Goal: Task Accomplishment & Management: Manage account settings

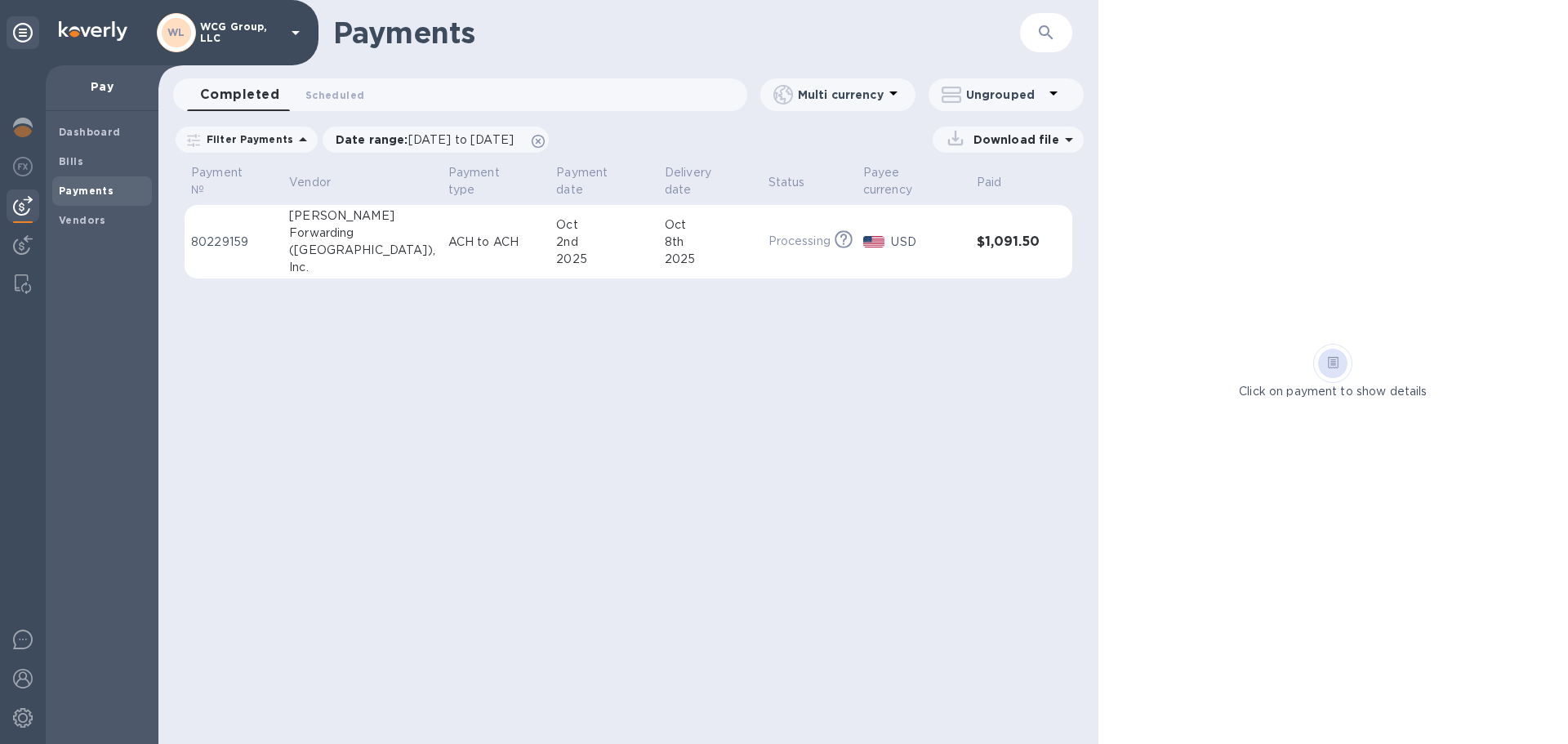
click at [282, 39] on div "WL WCG Group, LLC" at bounding box center [230, 33] width 149 height 40
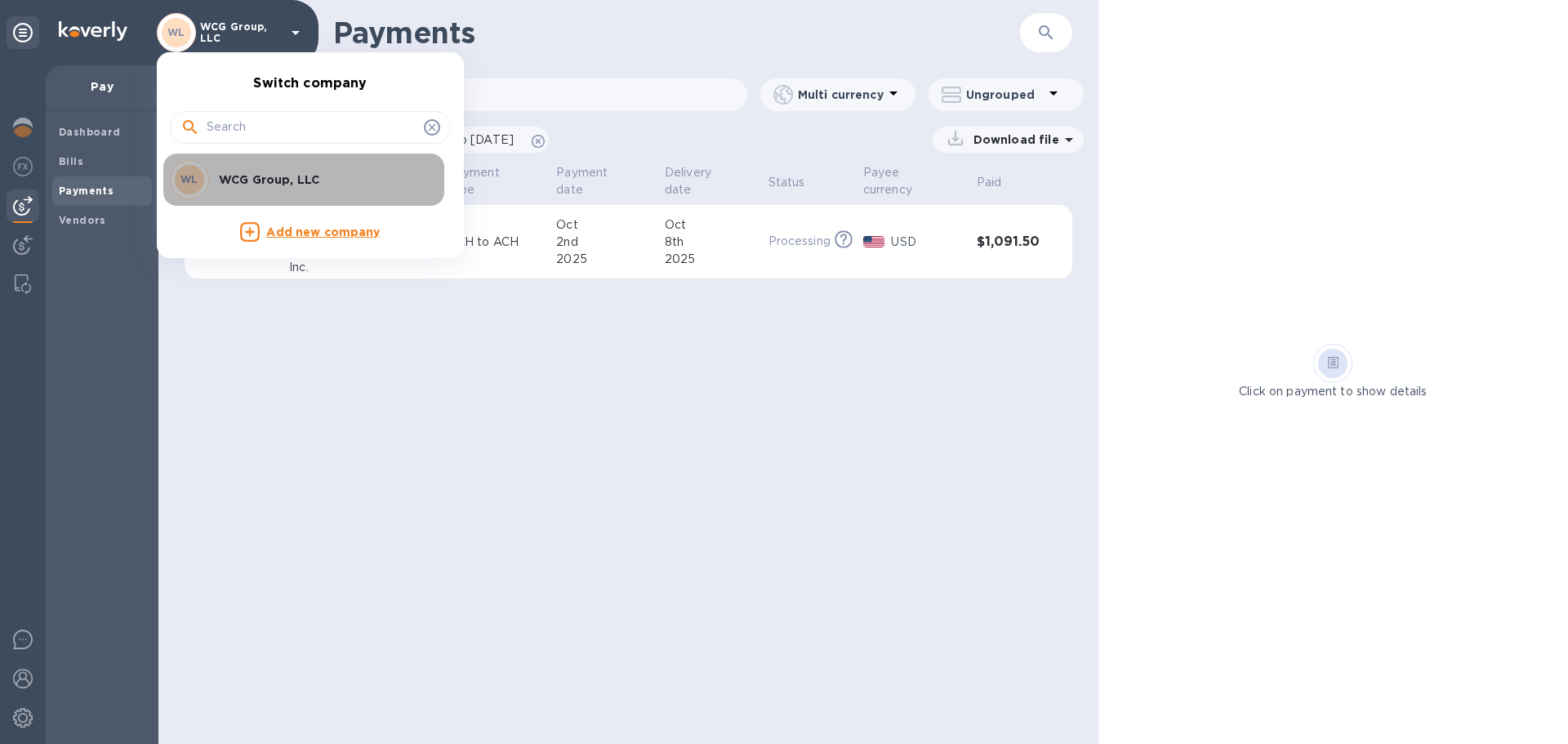
click at [286, 179] on p "WCG Group, LLC" at bounding box center [322, 179] width 206 height 16
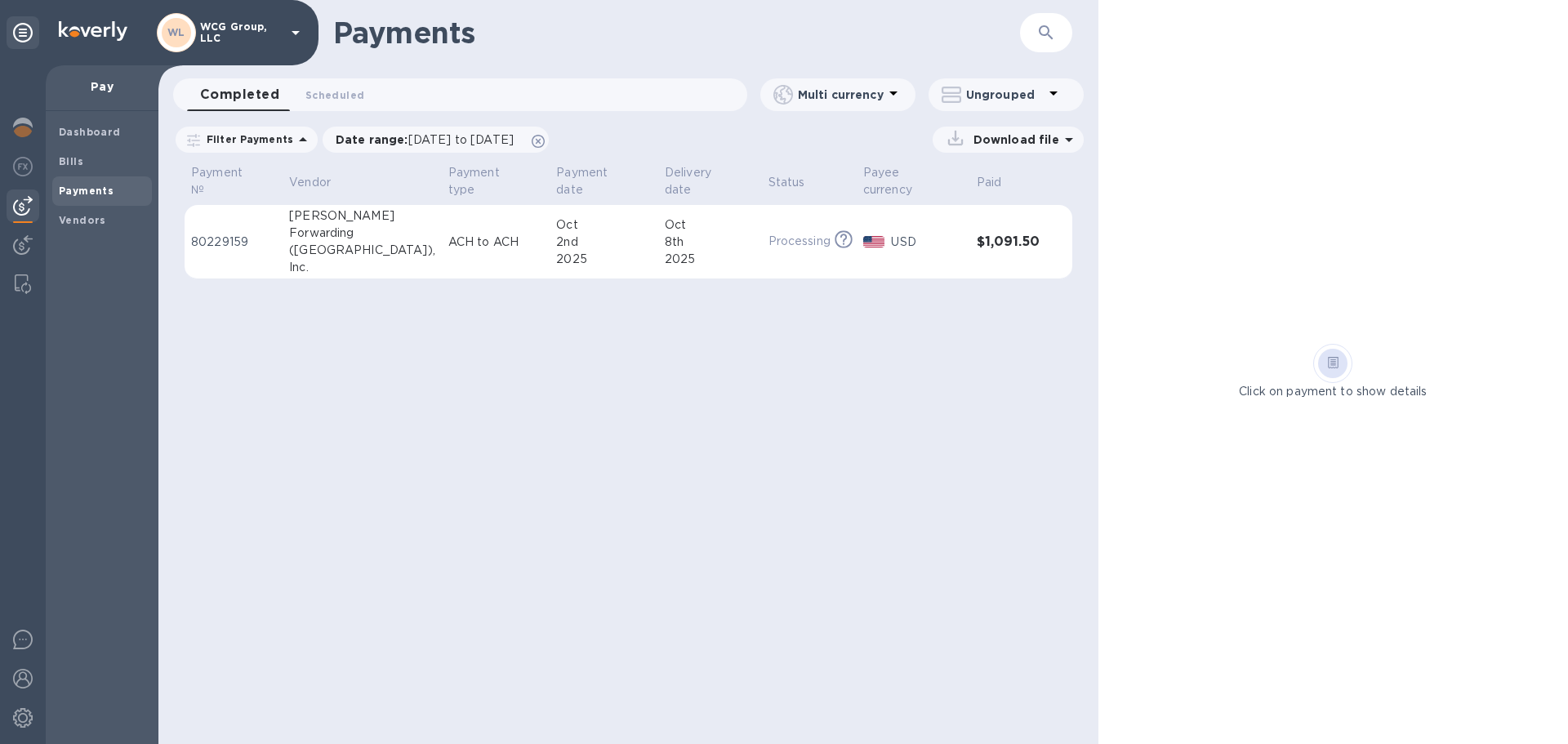
click at [291, 31] on icon at bounding box center [295, 33] width 8 height 4
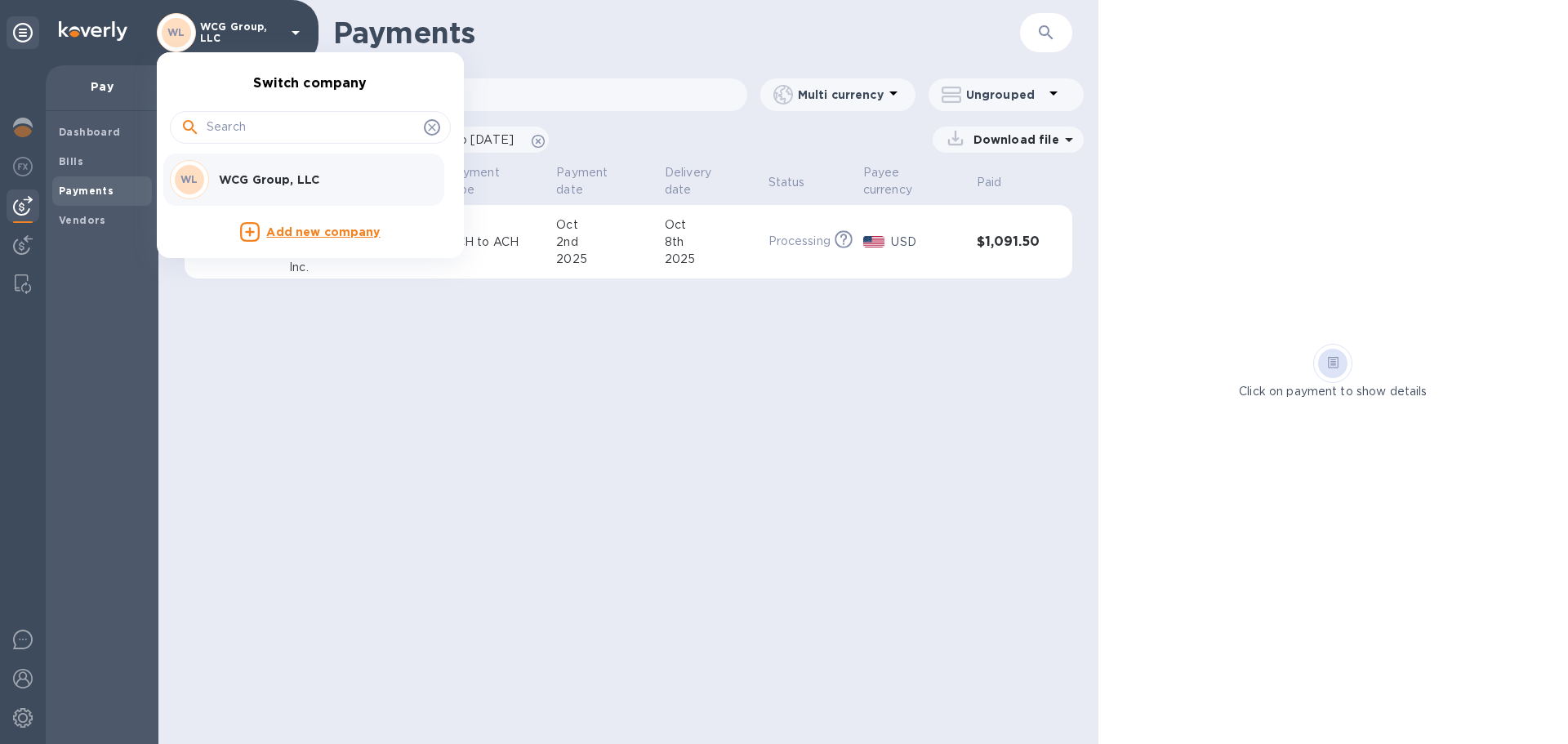
click at [293, 31] on div at bounding box center [784, 372] width 1568 height 744
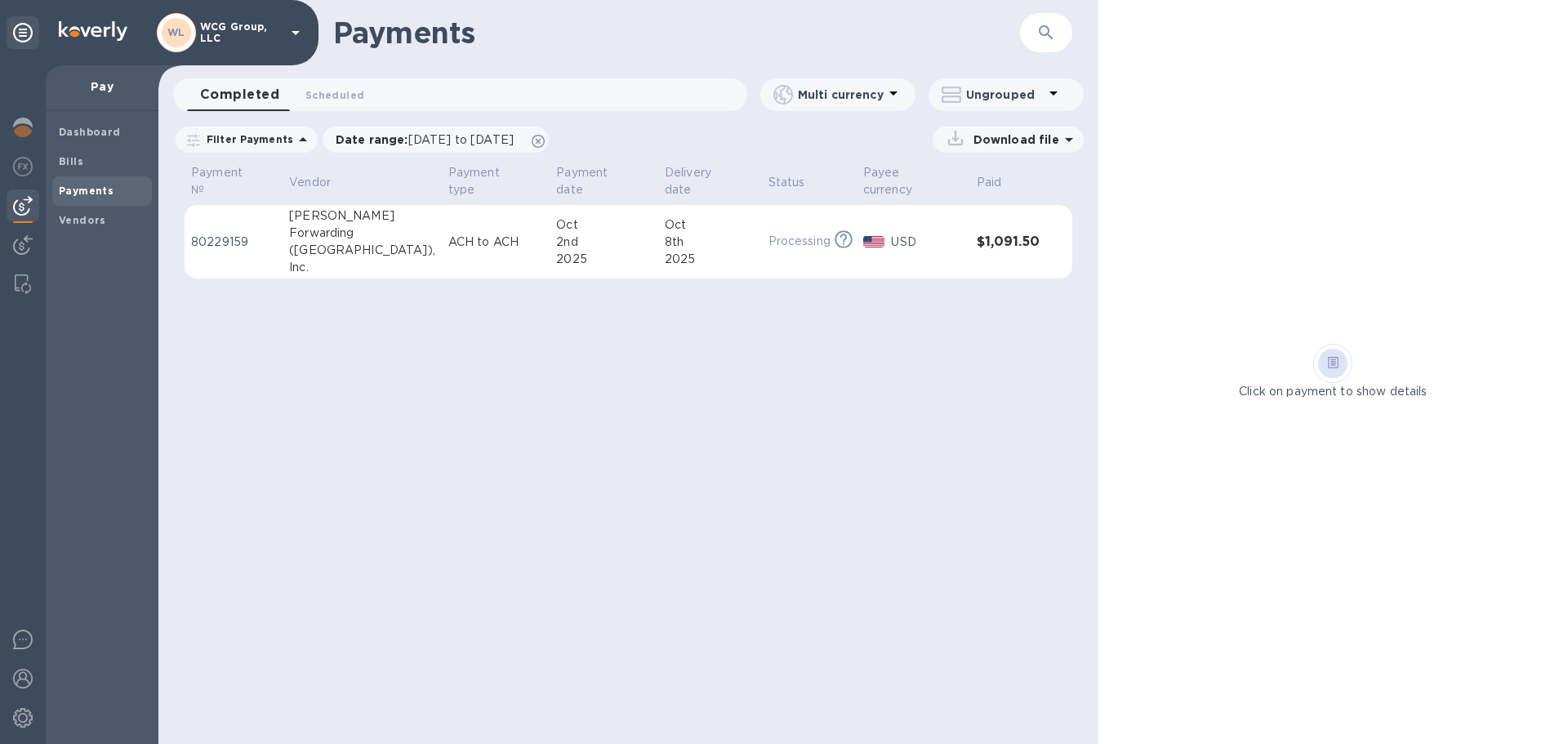
click at [356, 225] on div "Forwarding" at bounding box center [362, 233] width 147 height 17
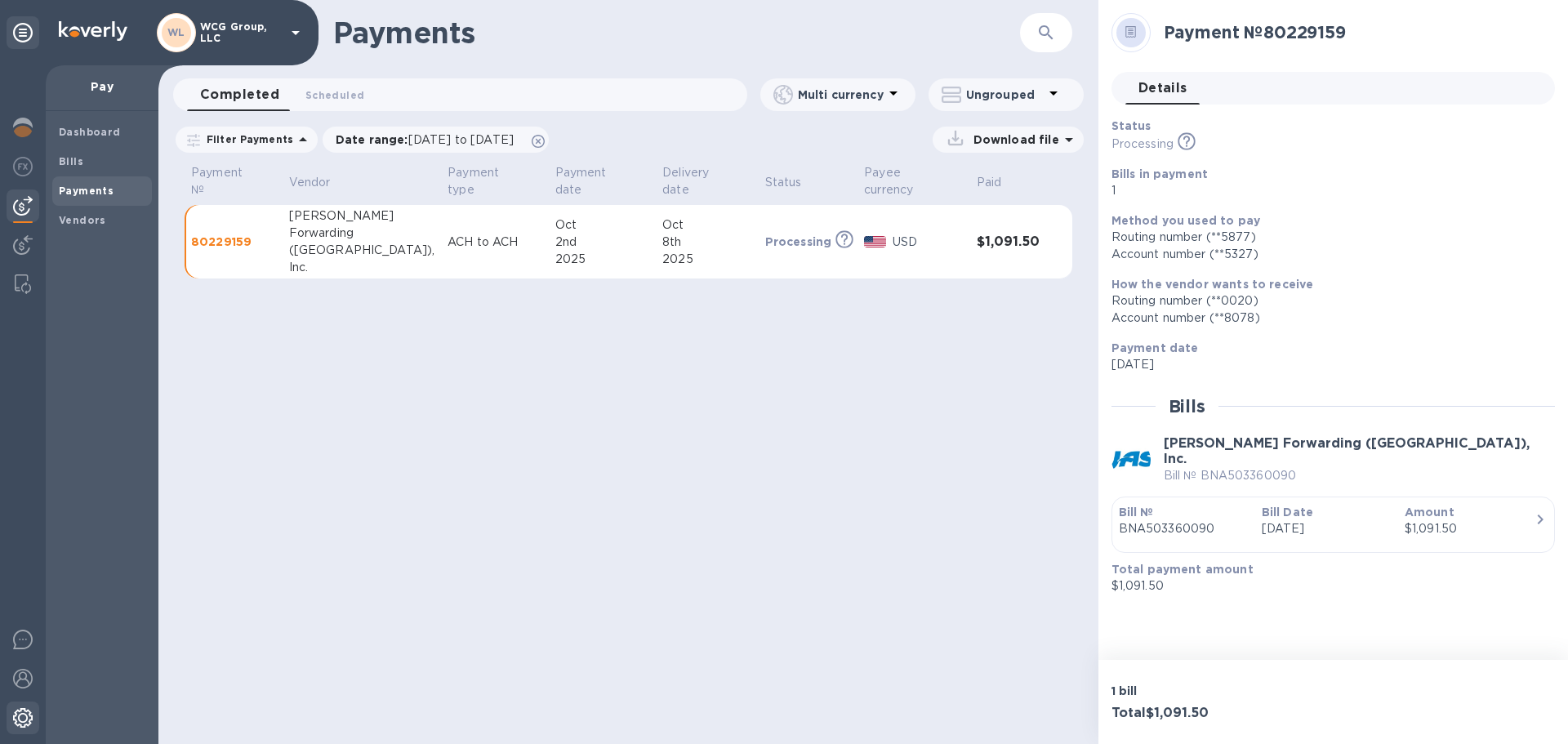
click at [23, 718] on img at bounding box center [23, 718] width 20 height 20
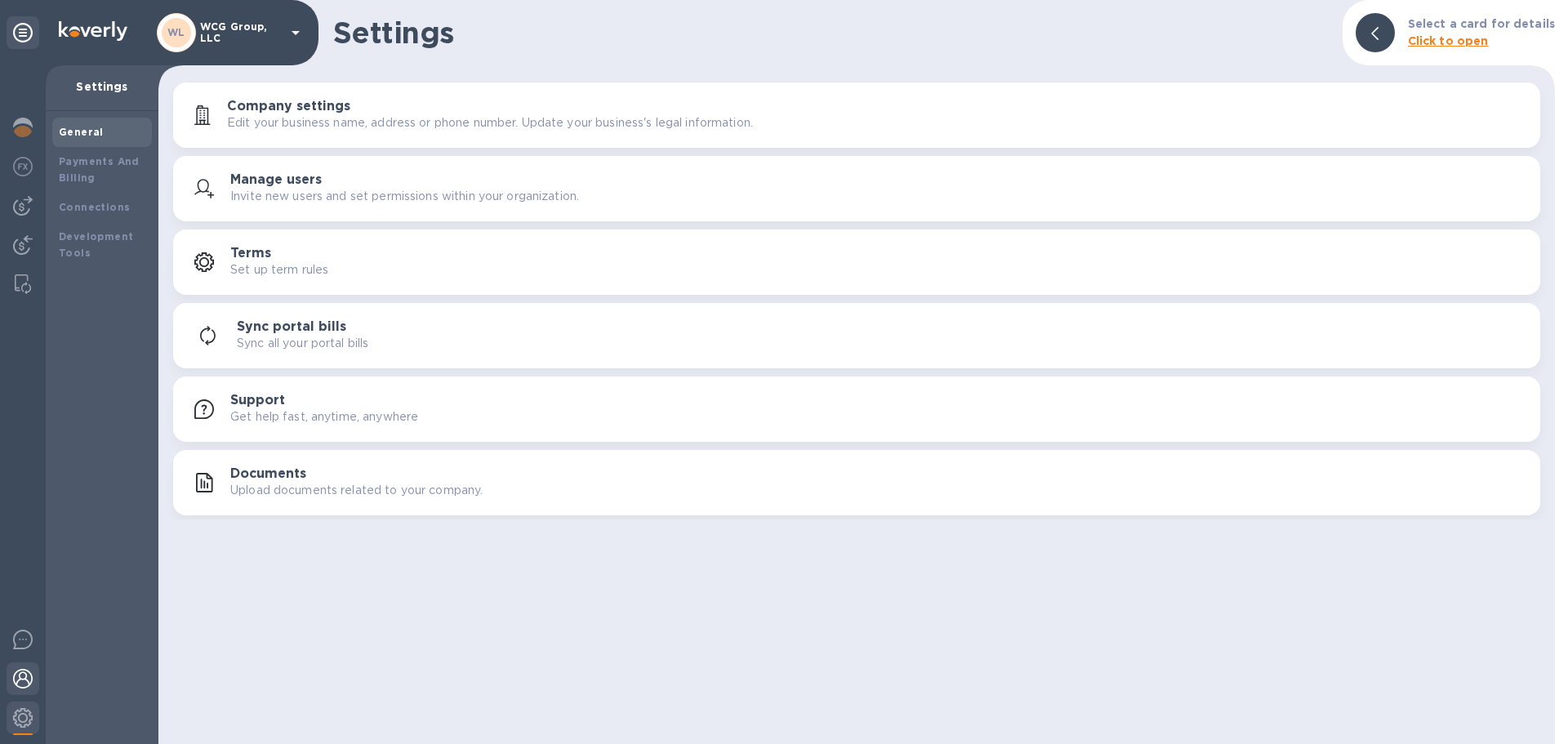
click at [23, 669] on img at bounding box center [23, 678] width 20 height 20
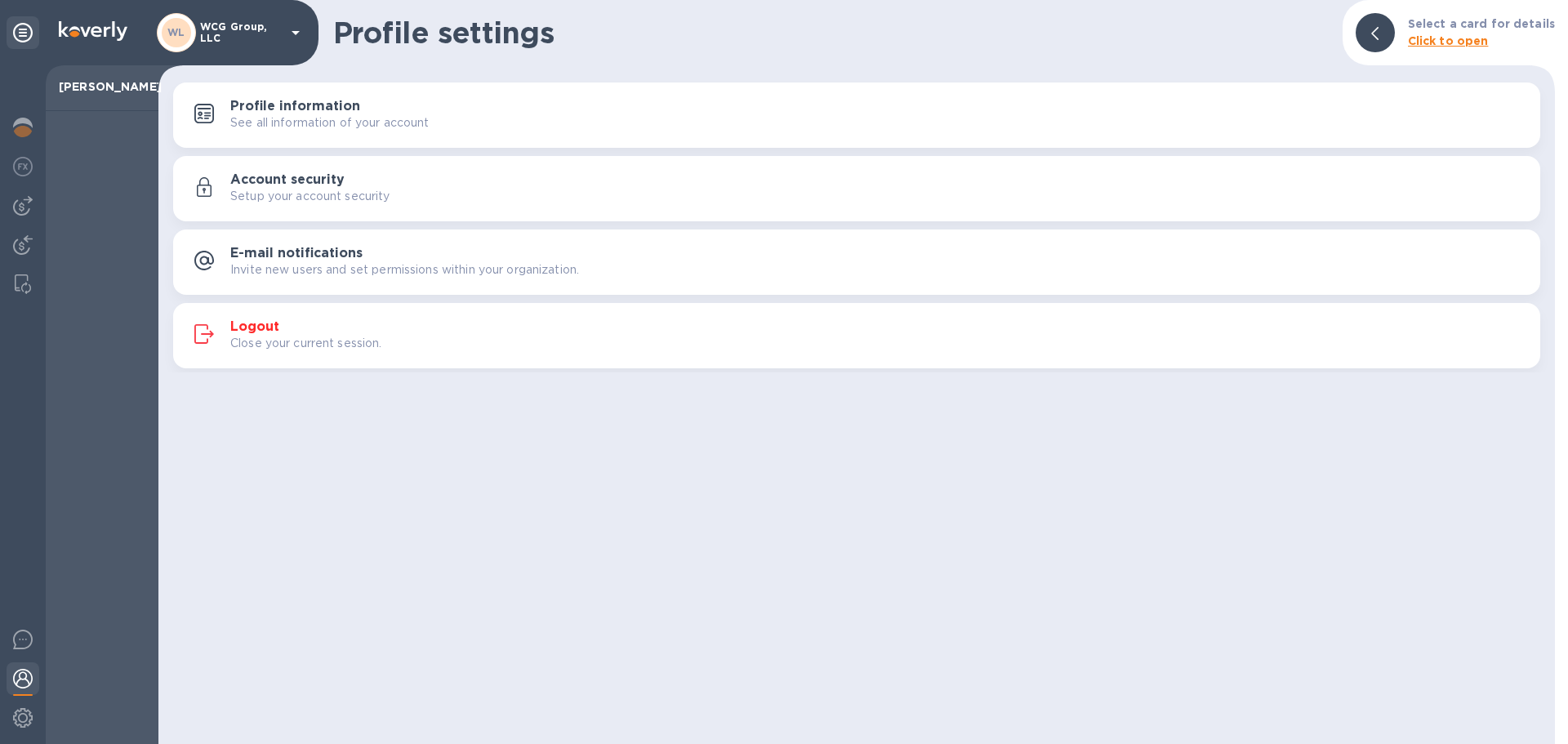
click at [254, 330] on h3 "Logout" at bounding box center [255, 327] width 49 height 16
